Goal: Download file/media

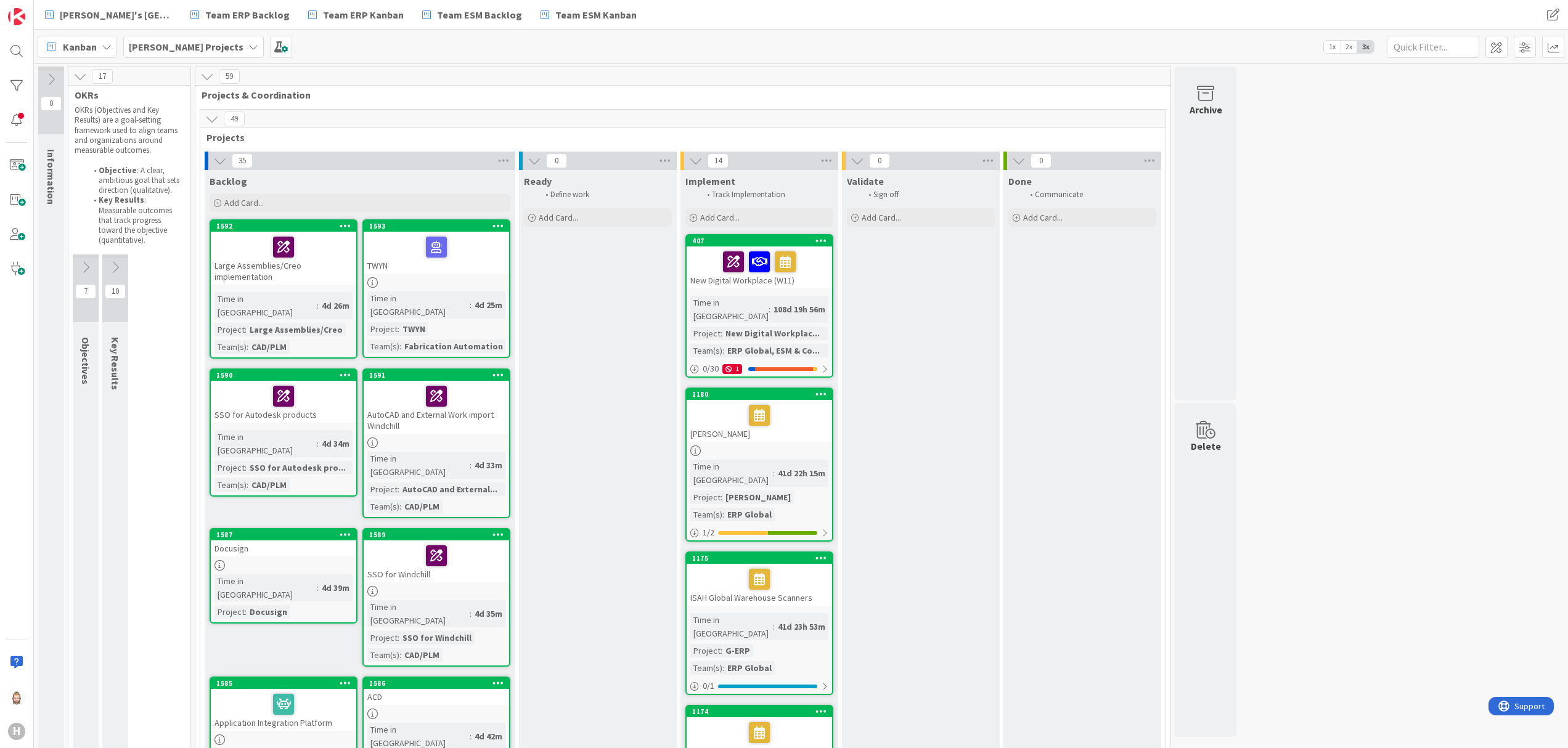
click at [102, 43] on icon at bounding box center [107, 47] width 10 height 10
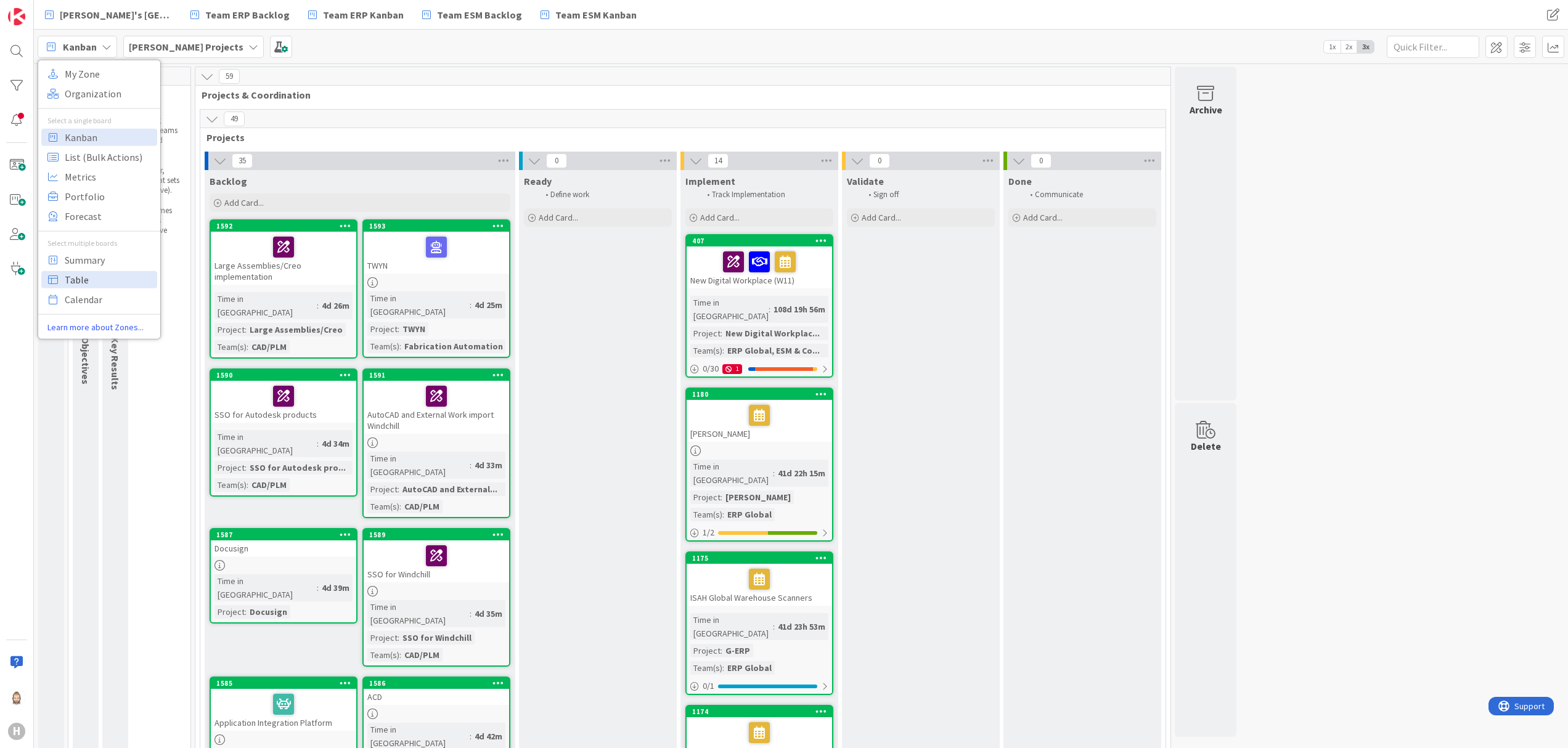
click at [95, 280] on span "Table" at bounding box center [109, 279] width 89 height 19
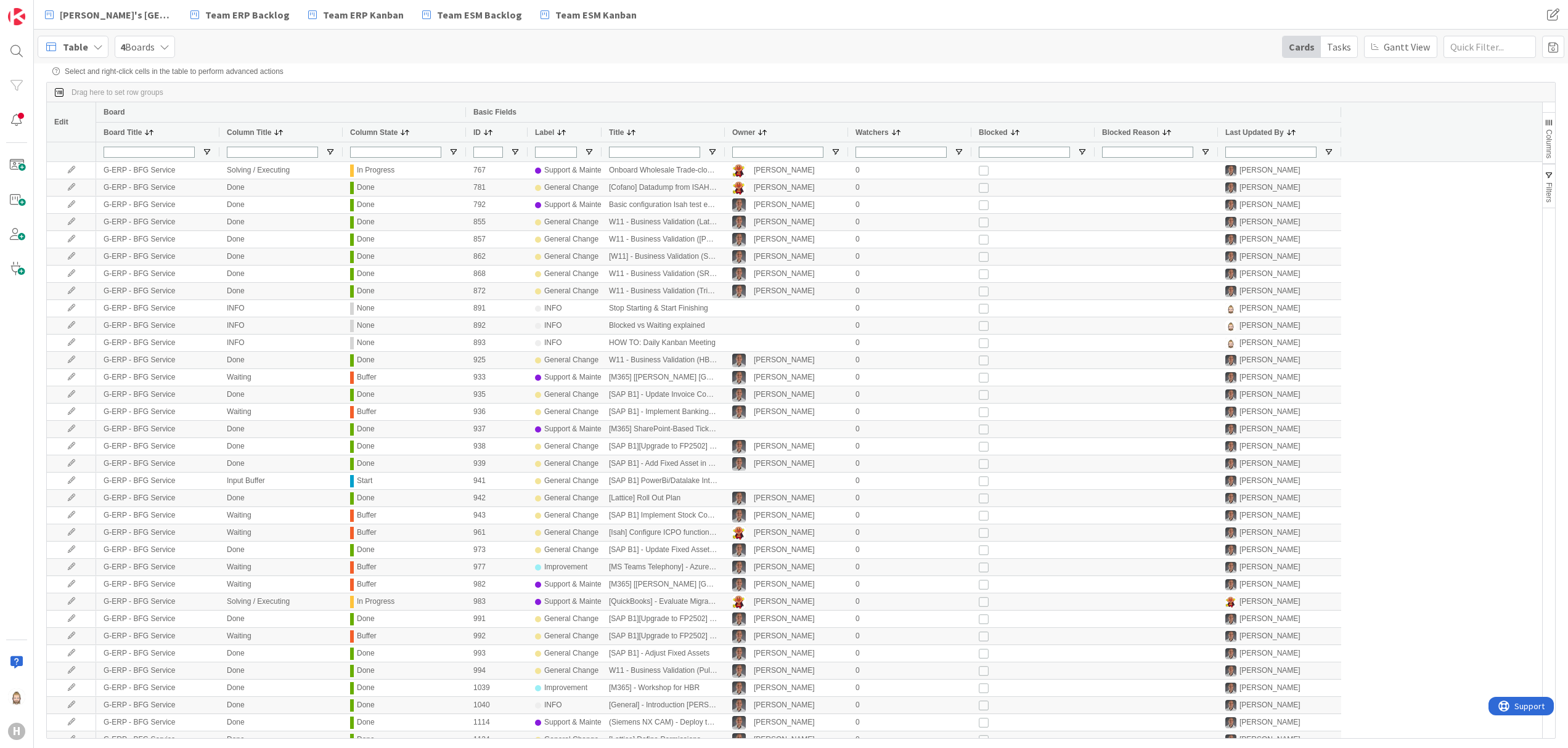
click at [150, 44] on span "4 Boards" at bounding box center [138, 47] width 34 height 15
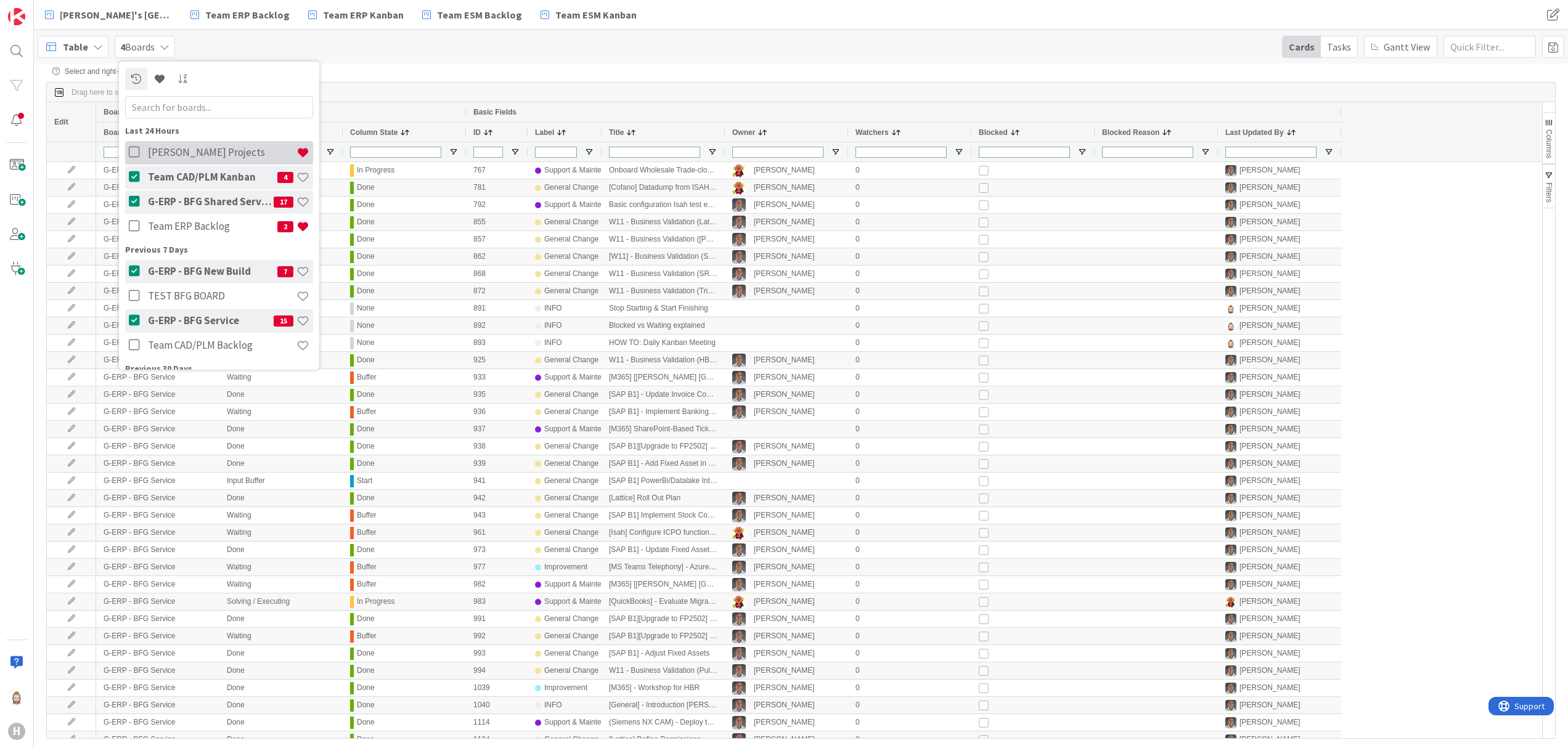
click at [134, 158] on icon at bounding box center [137, 152] width 16 height 12
click at [134, 176] on icon at bounding box center [137, 177] width 16 height 12
click at [129, 200] on icon at bounding box center [137, 201] width 16 height 12
click at [135, 265] on icon at bounding box center [137, 271] width 16 height 12
click at [137, 323] on icon at bounding box center [137, 320] width 16 height 12
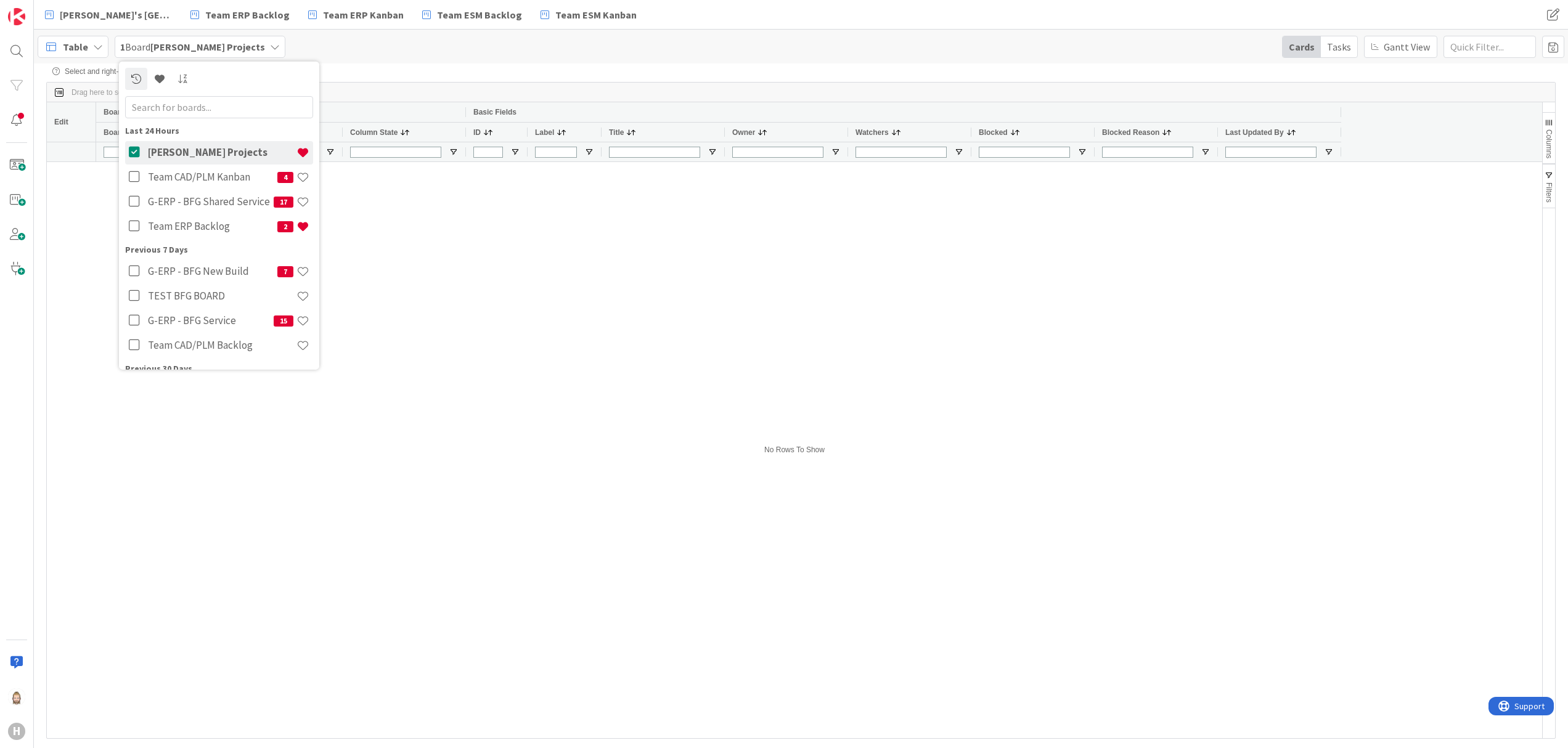
click at [452, 59] on div "Table 1 Board [PERSON_NAME] Projects Last 24 Hours [PERSON_NAME] Projects Team …" at bounding box center [801, 47] width 1535 height 34
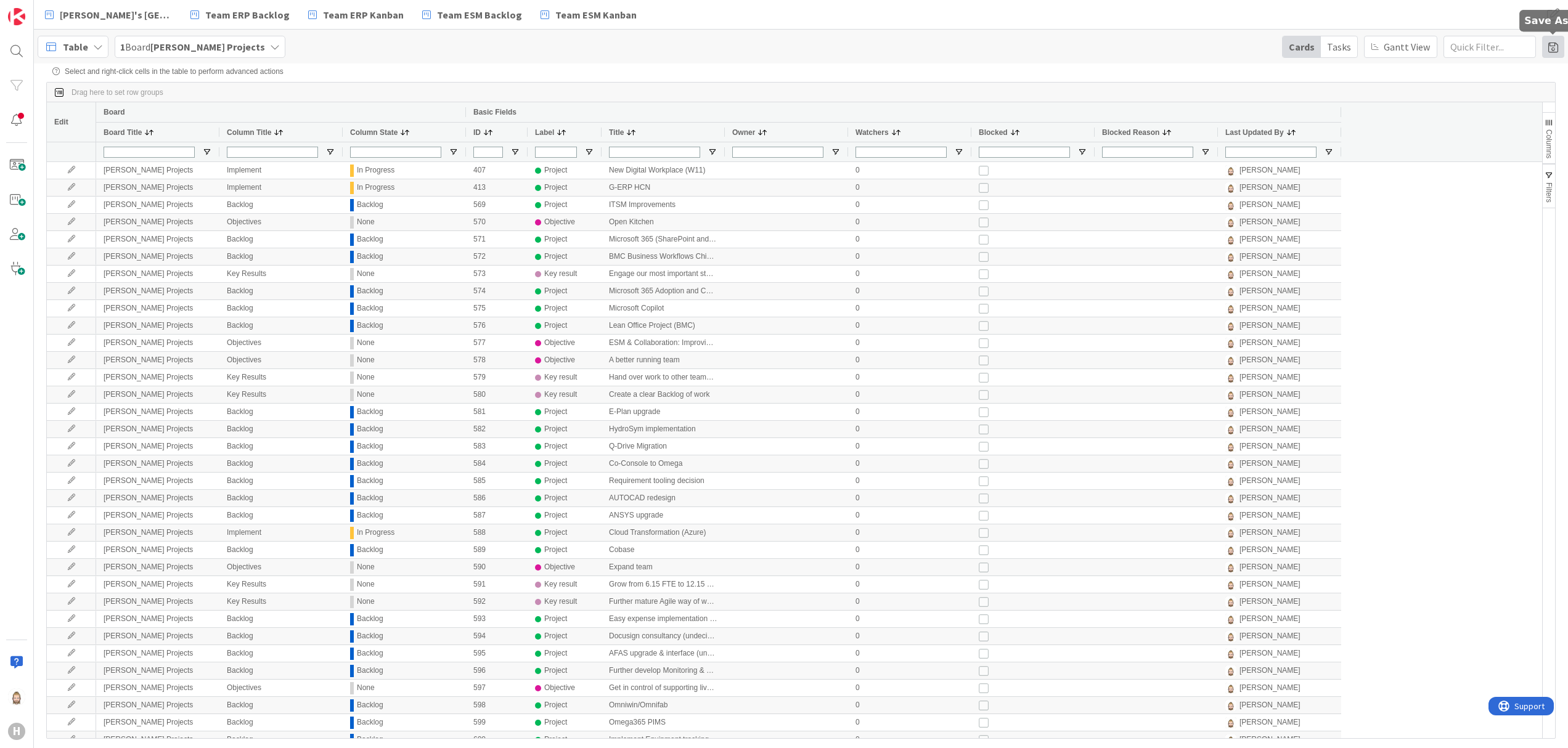
click at [1549, 47] on span at bounding box center [1553, 47] width 23 height 23
click at [1461, 177] on div "SteerCo Project overview" at bounding box center [1473, 173] width 114 height 15
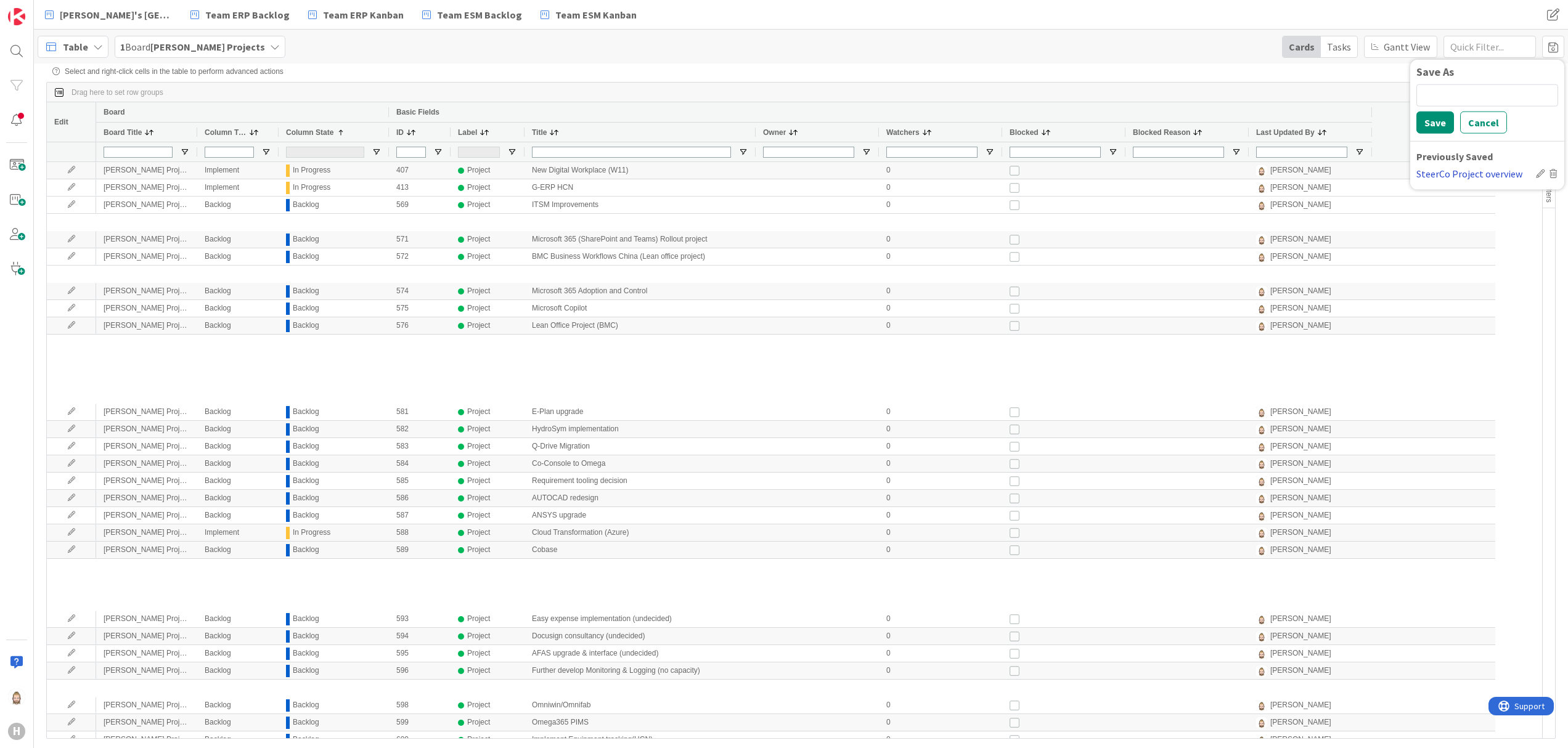
type input "(2) Backlog,In Progress"
type input "(1) Project"
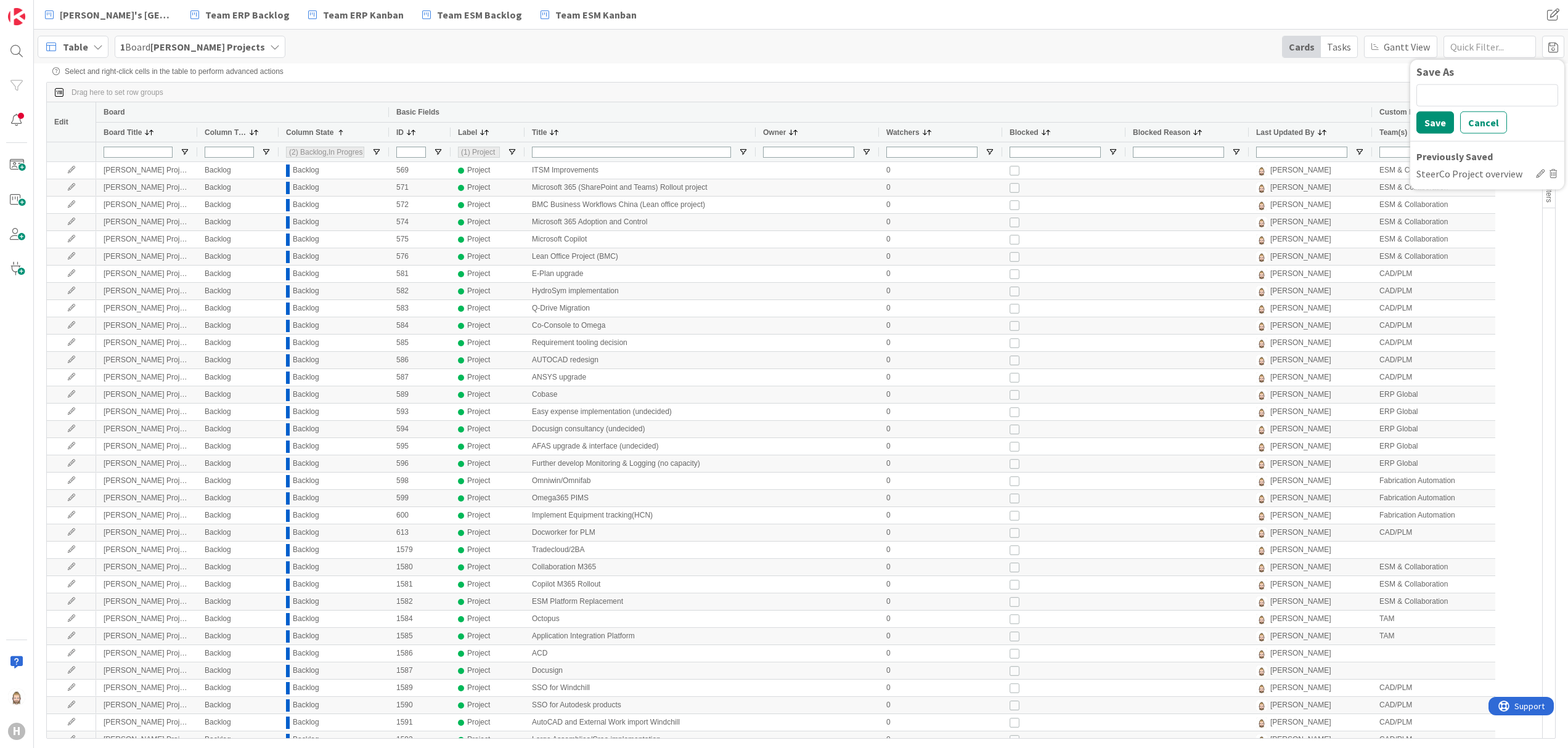
click at [1189, 61] on div "Table 1 Board [PERSON_NAME] Projects Cards Tasks [PERSON_NAME] View Save As Sav…" at bounding box center [801, 47] width 1535 height 34
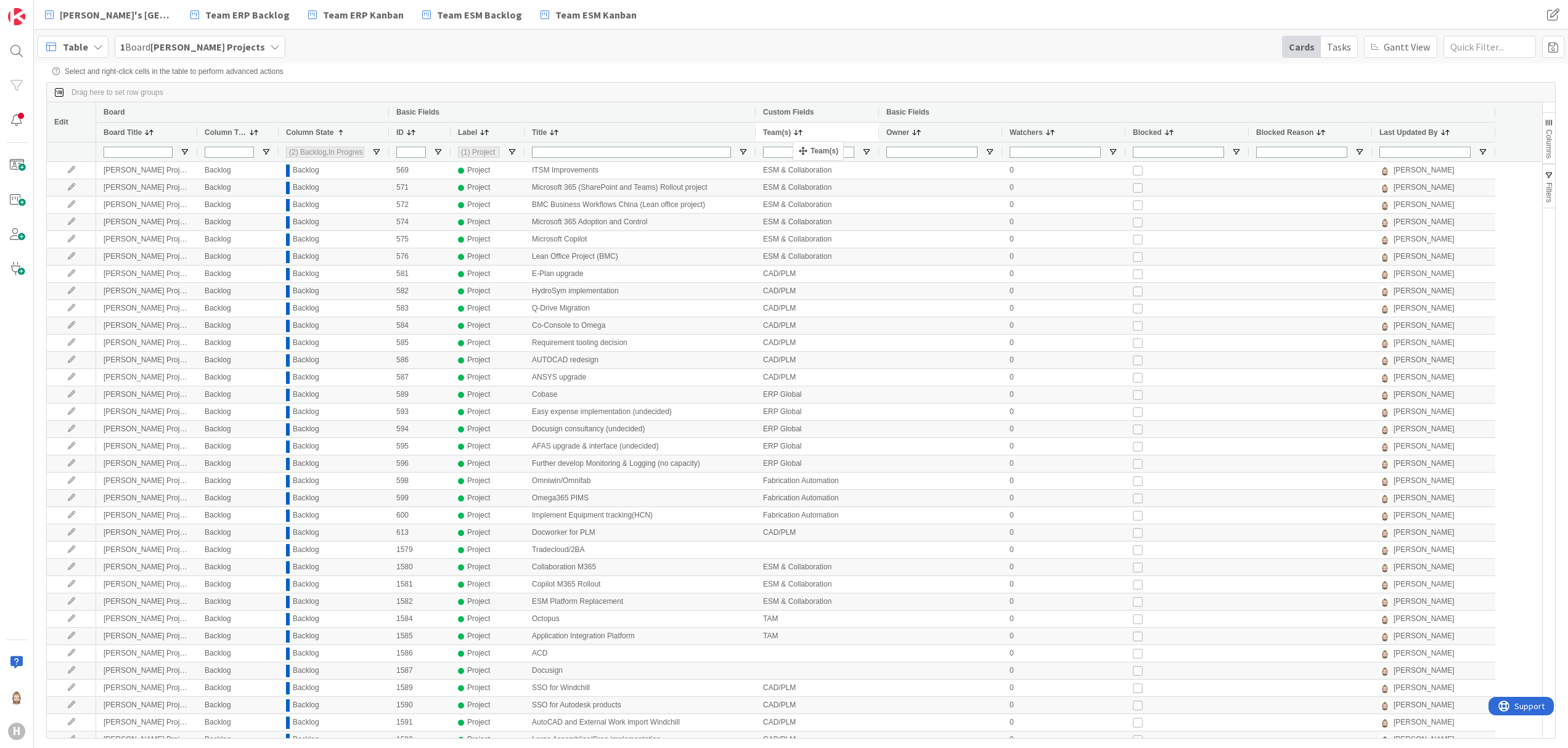
drag, startPoint x: 1396, startPoint y: 131, endPoint x: 799, endPoint y: 146, distance: 597.2
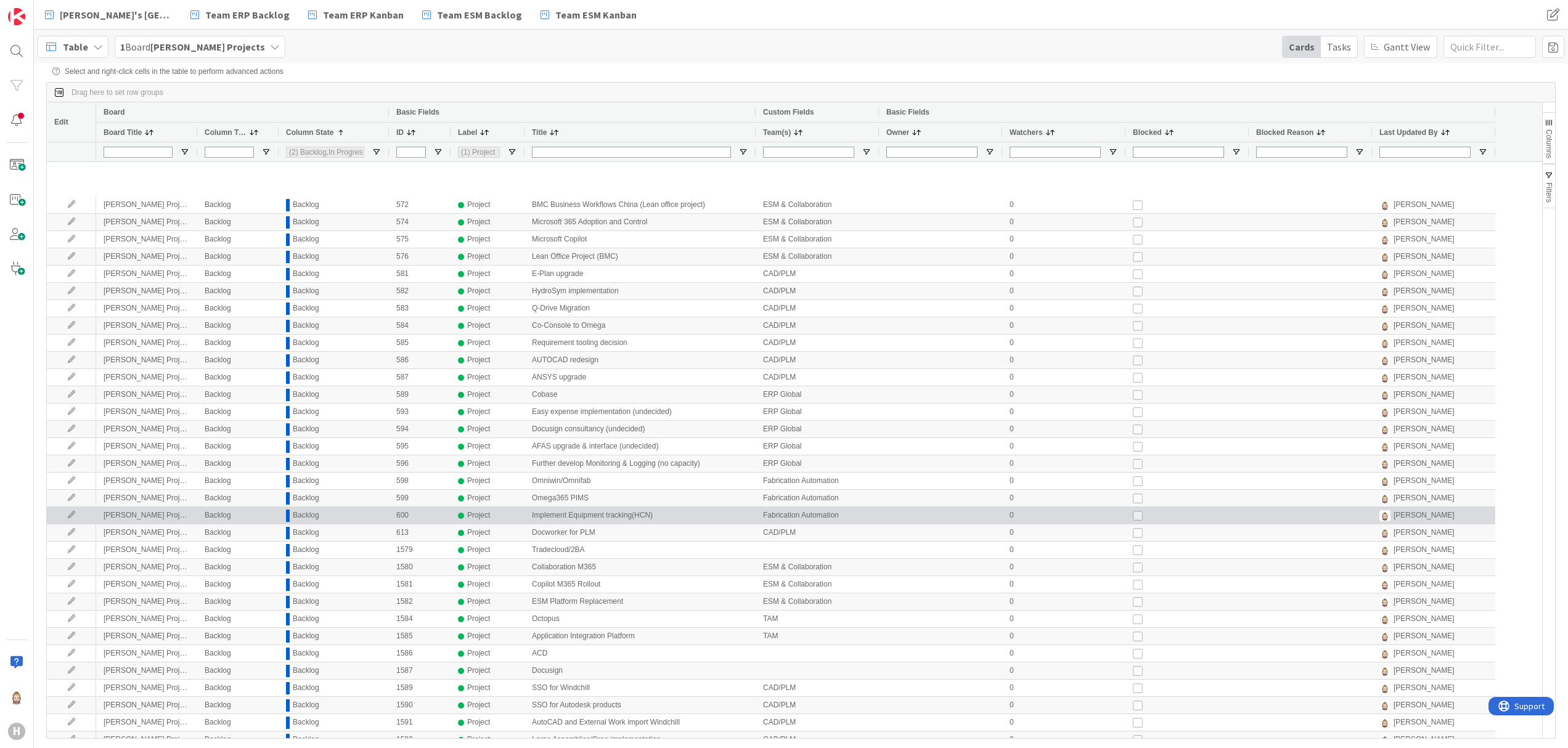
scroll to position [269, 0]
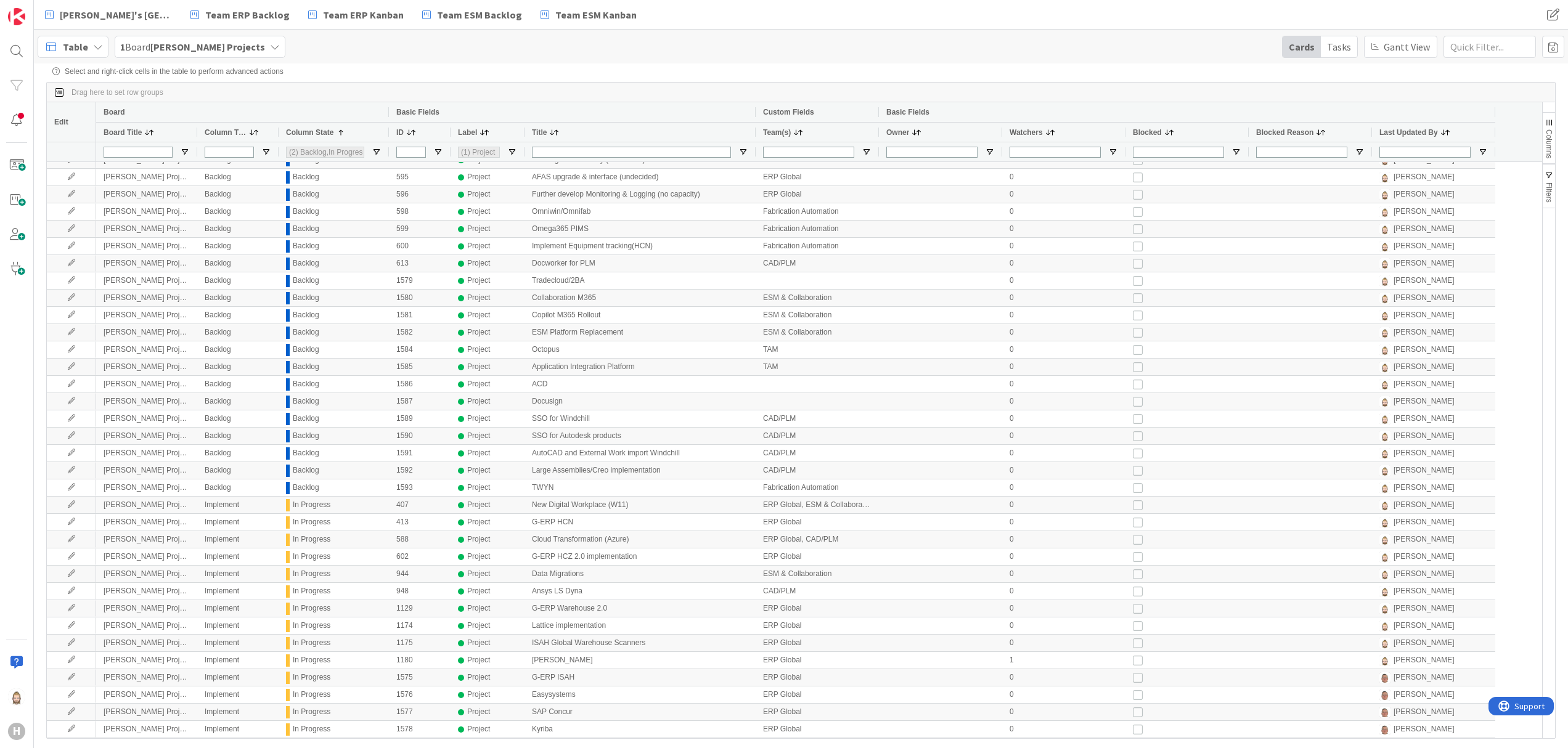
click at [553, 132] on span at bounding box center [554, 132] width 10 height 10
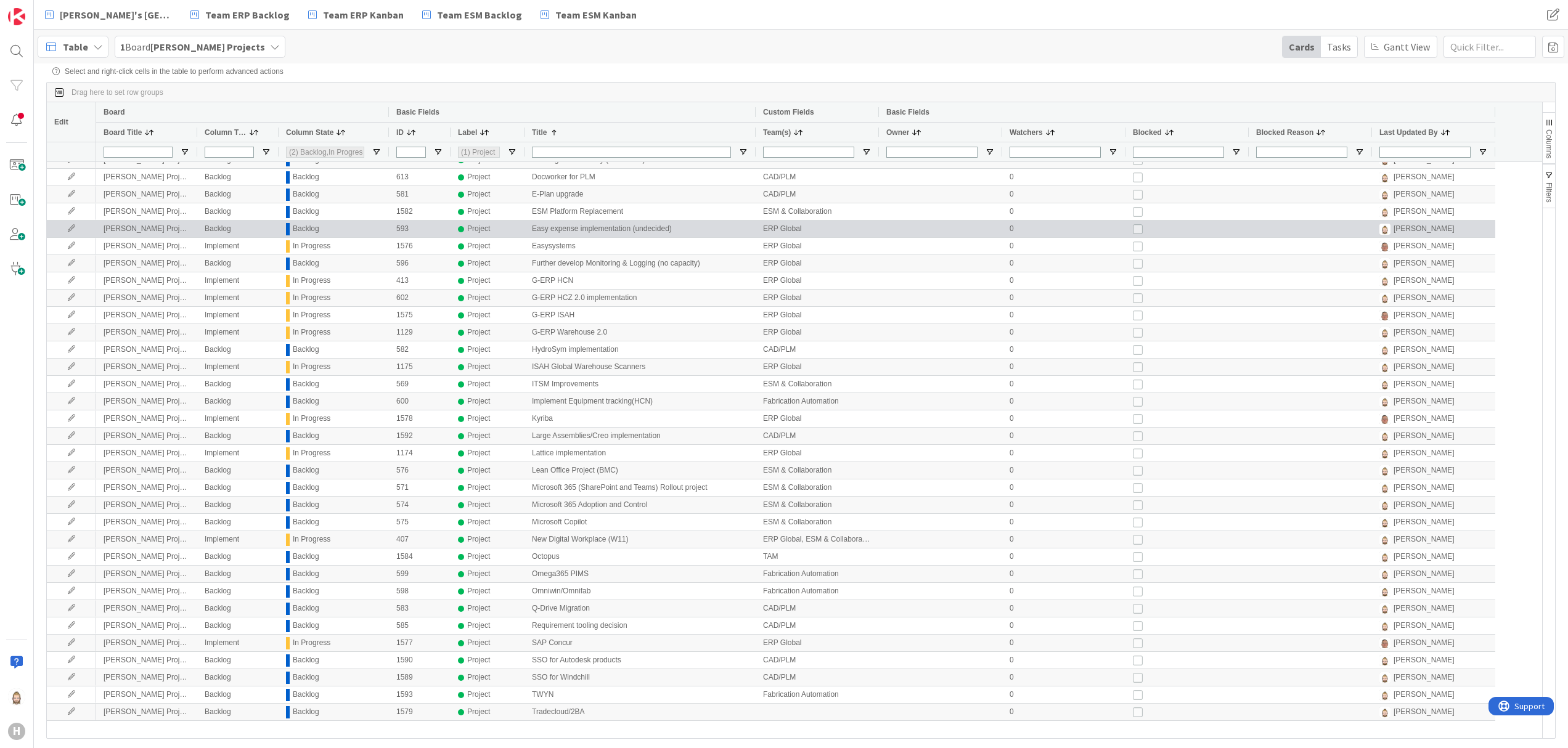
scroll to position [0, 0]
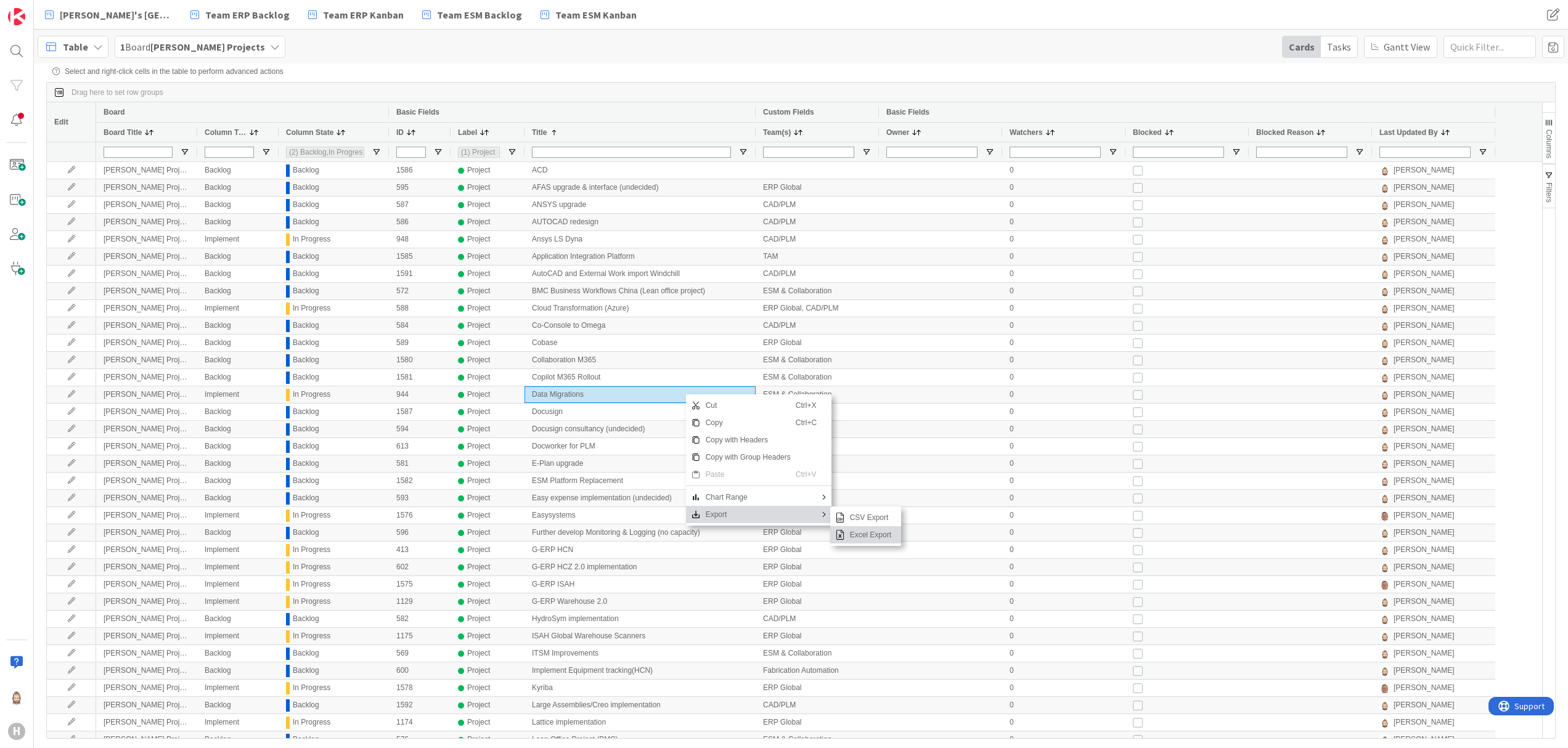
click at [869, 538] on span "Excel Export" at bounding box center [871, 535] width 51 height 17
click at [93, 45] on icon at bounding box center [98, 47] width 10 height 10
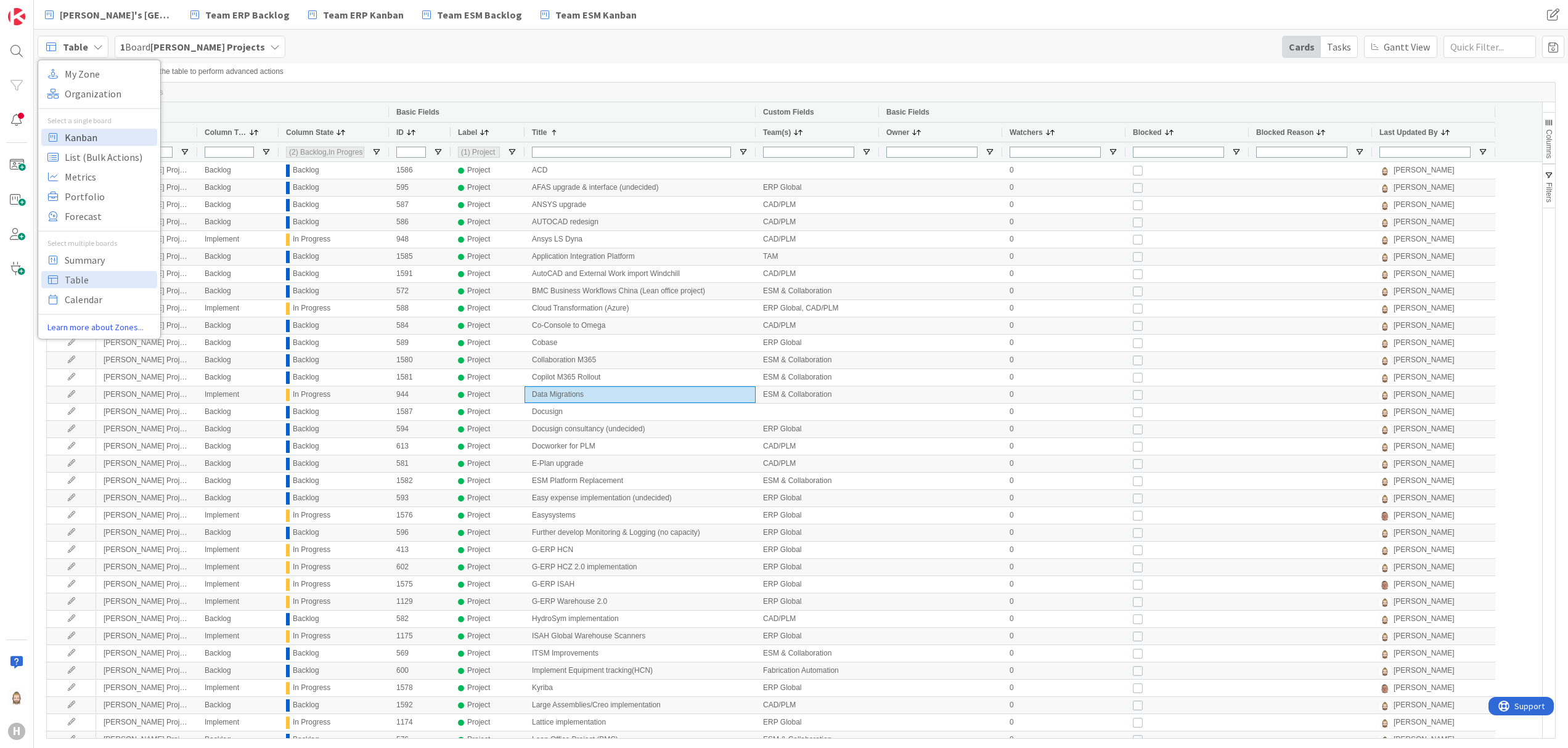
click at [96, 131] on span "Kanban" at bounding box center [109, 137] width 89 height 19
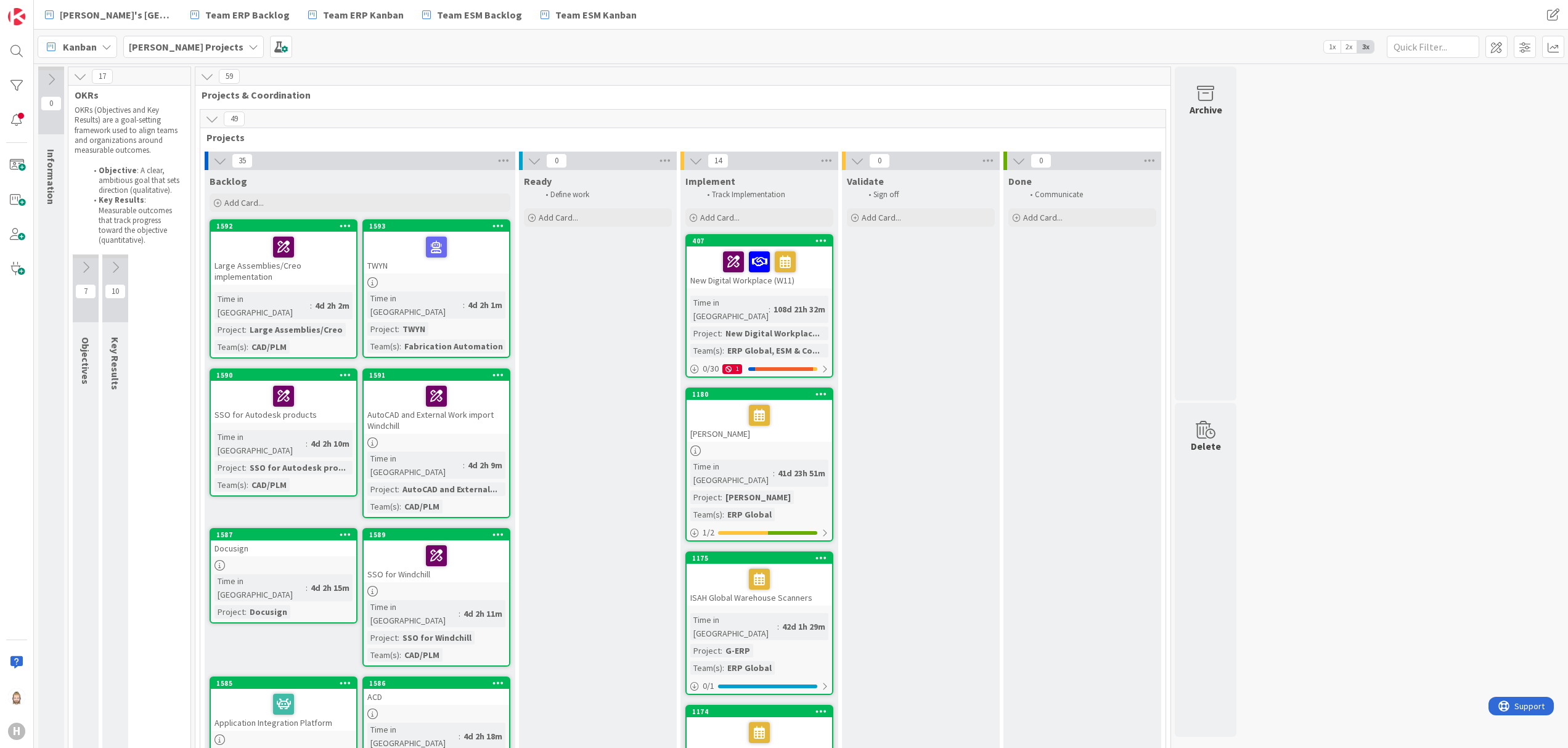
click at [72, 43] on span "Kanban" at bounding box center [80, 47] width 34 height 15
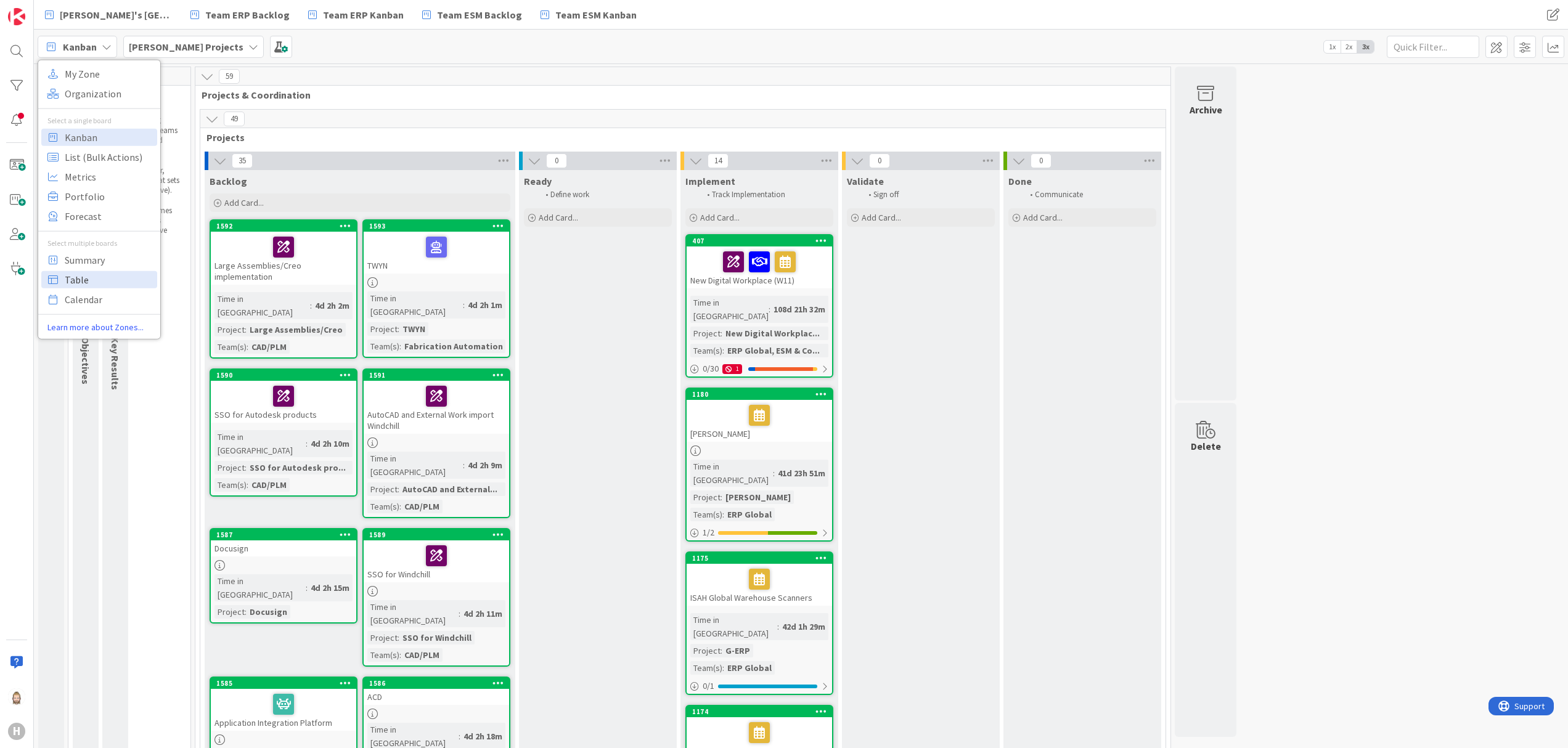
click at [121, 274] on span "Table" at bounding box center [109, 279] width 89 height 19
